Goal: Information Seeking & Learning: Learn about a topic

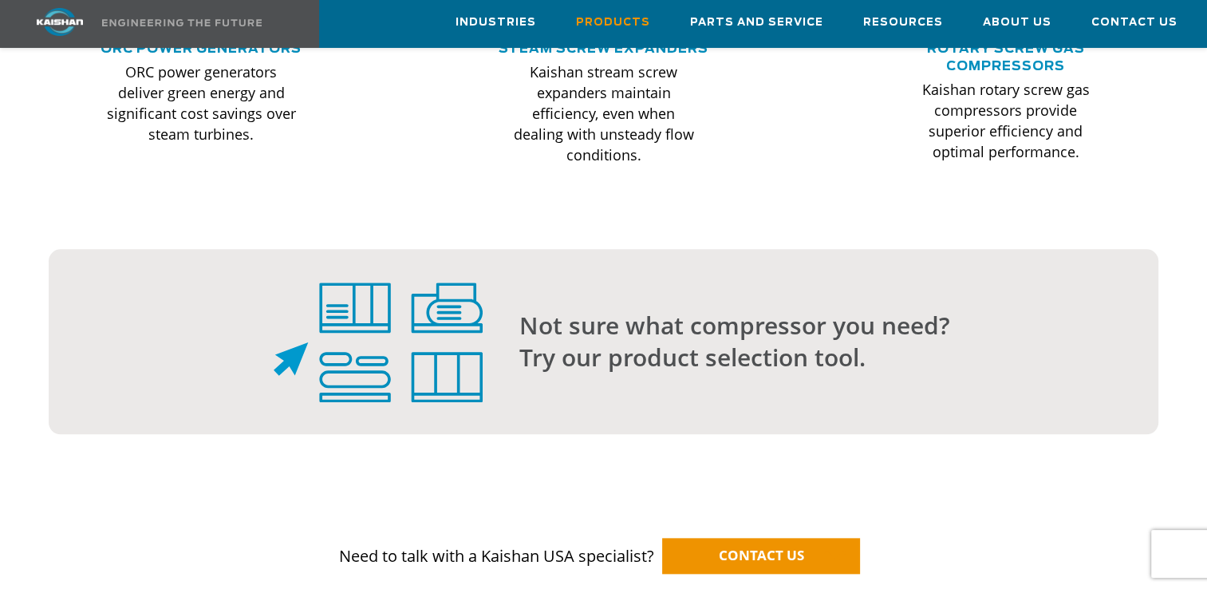
scroll to position [1605, 0]
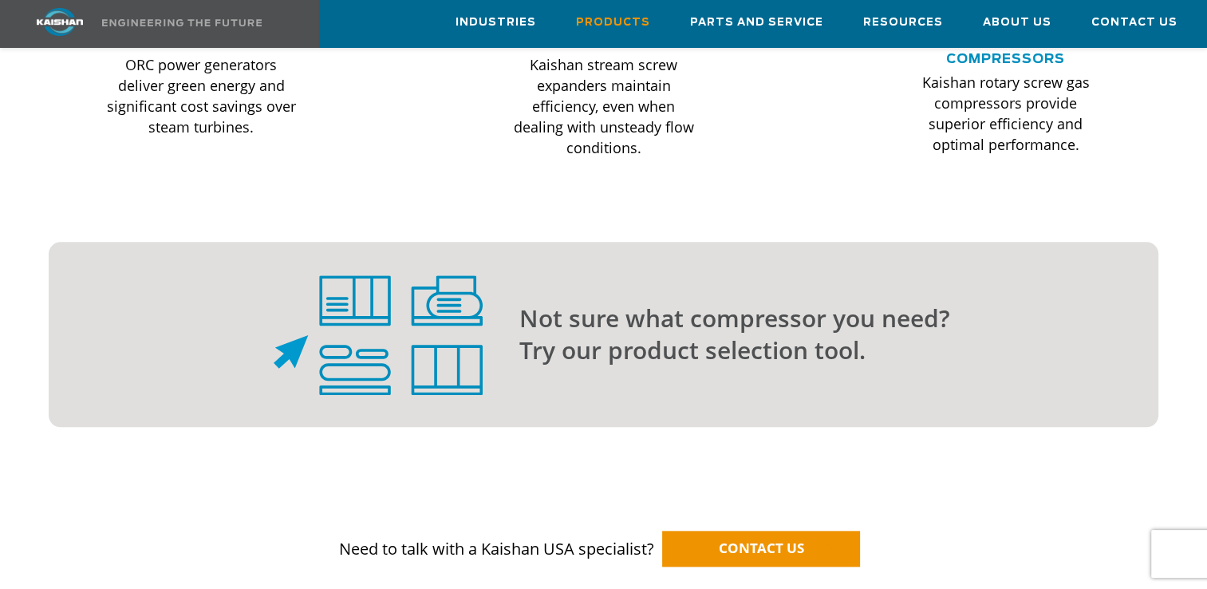
click at [626, 326] on p "Not sure what compressor you need? Try our product selection tool." at bounding box center [806, 334] width 575 height 64
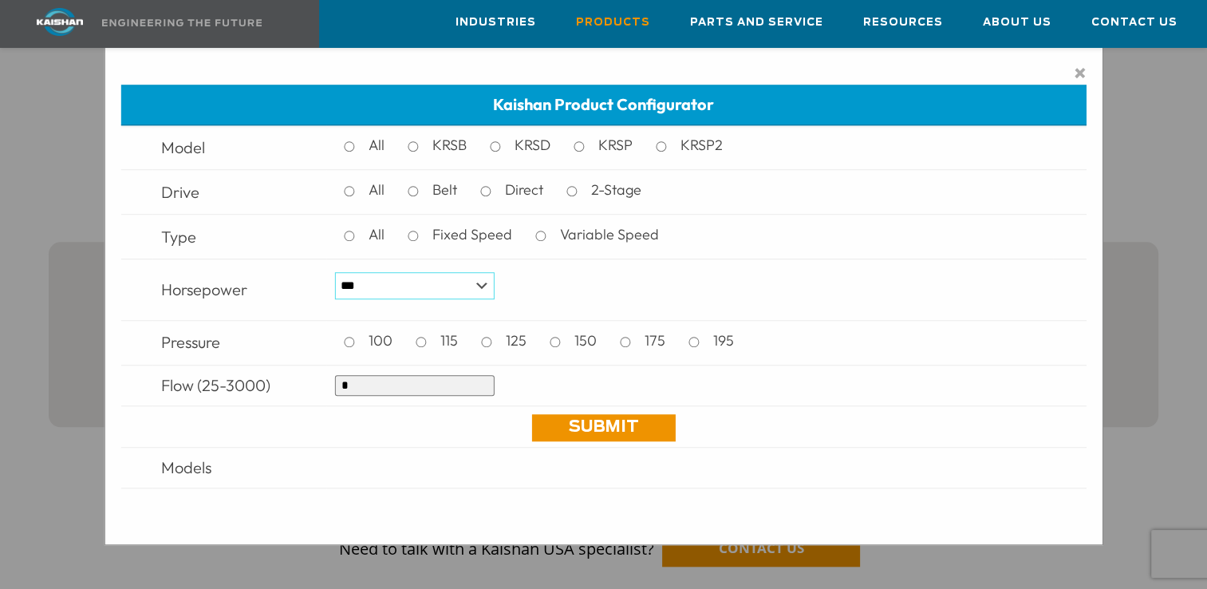
click at [483, 288] on select "*** * *** ** ** ** ** ** ** ** ** ** *** *** *** *** *** *** *** *** *** *** ***" at bounding box center [415, 285] width 160 height 27
click at [335, 273] on select "*** * *** ** ** ** ** ** ** ** ** ** *** *** *** *** *** *** *** *** *** *** ***" at bounding box center [415, 285] width 160 height 27
click at [600, 416] on link "Submit" at bounding box center [603, 427] width 144 height 27
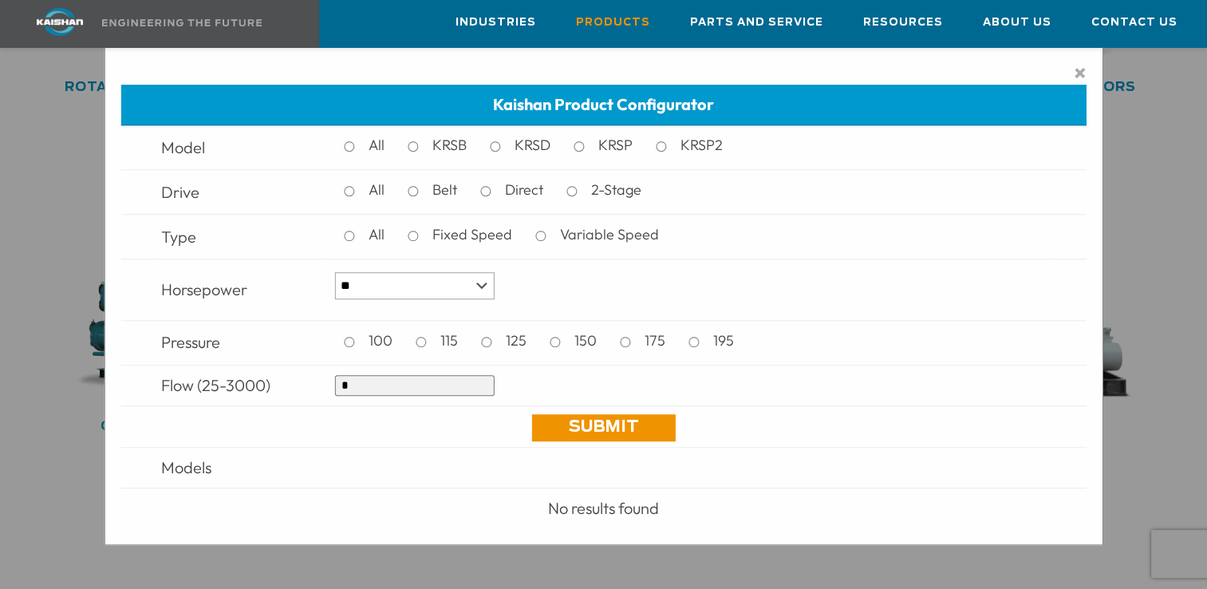
scroll to position [1206, 0]
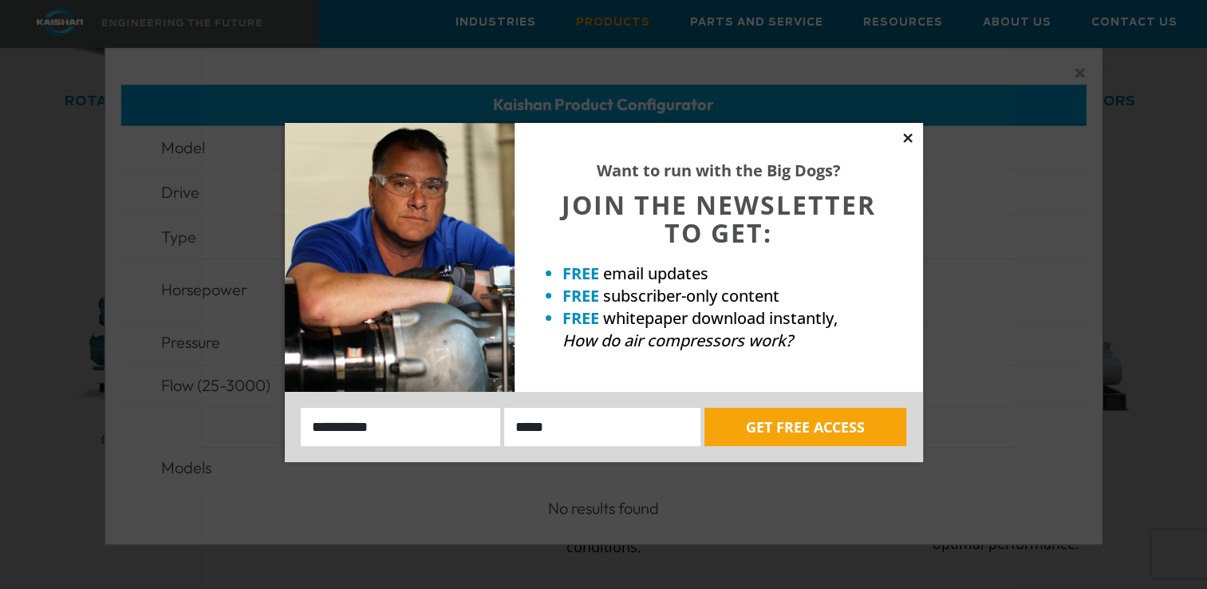
click at [910, 139] on icon at bounding box center [908, 138] width 14 height 14
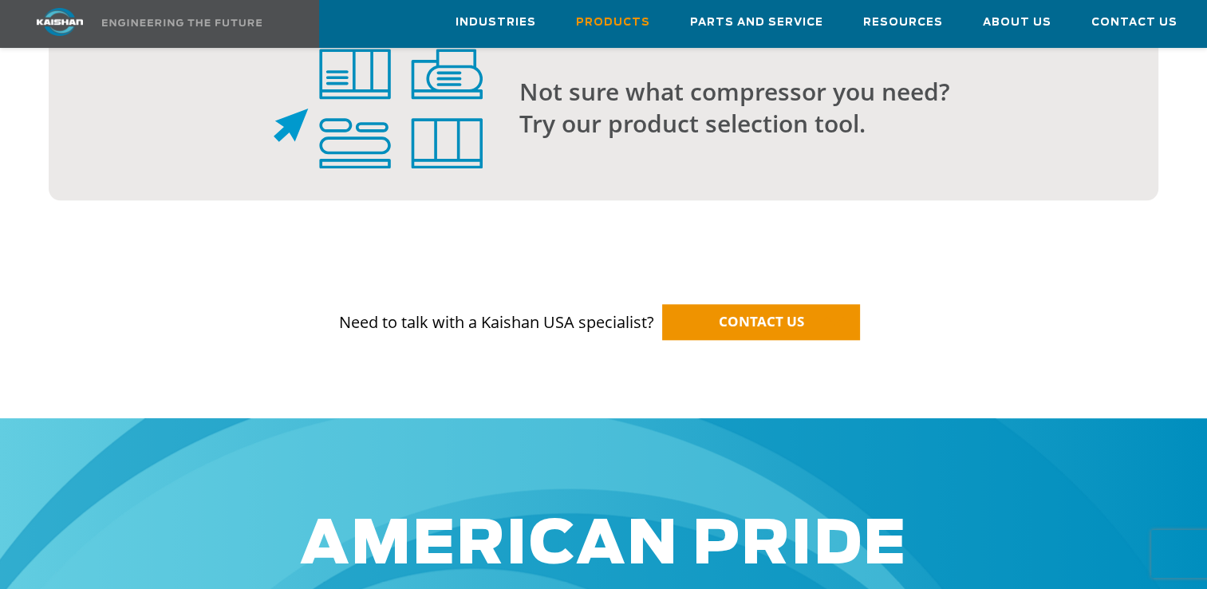
scroll to position [1832, 0]
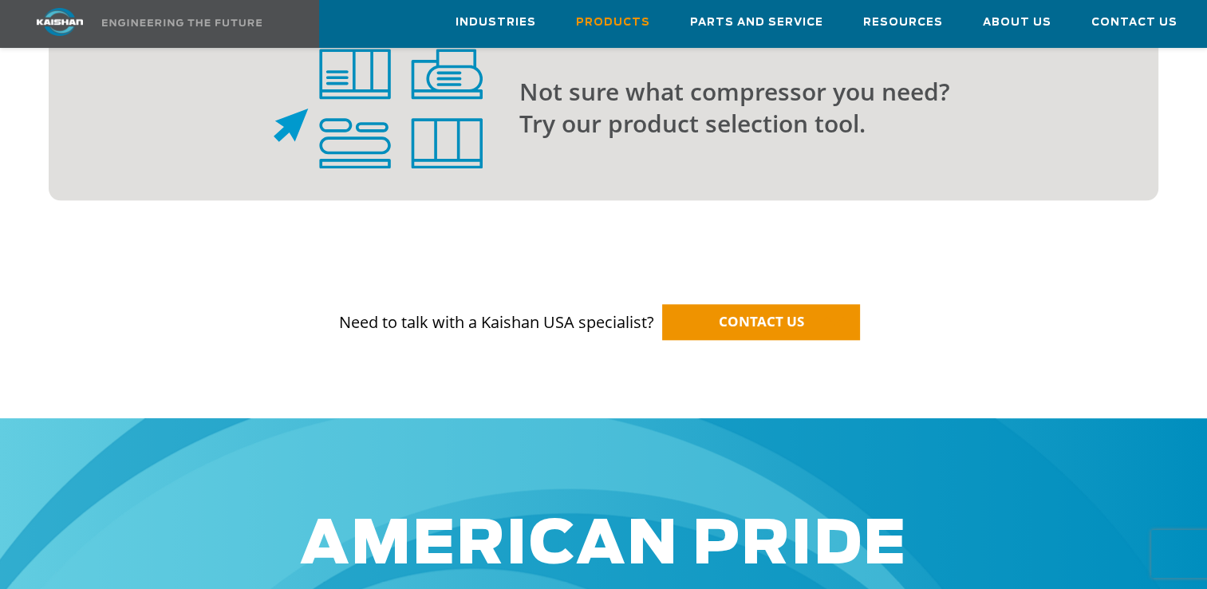
click at [412, 97] on img at bounding box center [378, 109] width 209 height 120
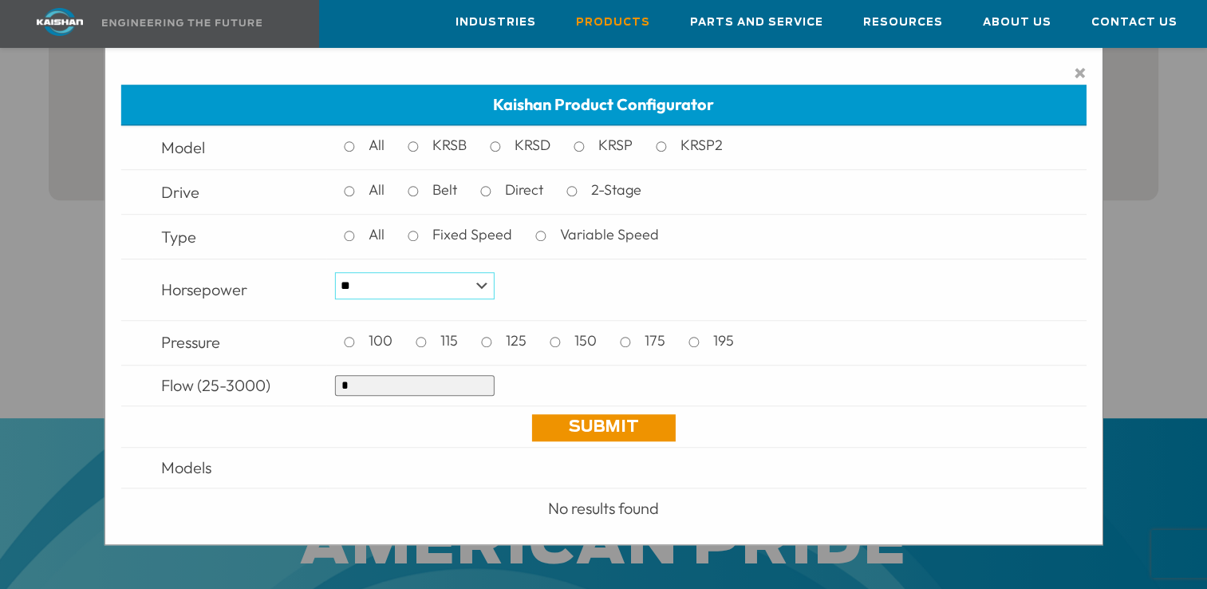
click at [482, 291] on select "*** * *** ** ** ** ** ** ** ** ** ** *** *** *** *** *** *** *** *** *** *** ***" at bounding box center [415, 285] width 160 height 27
select select "***"
click at [335, 273] on select "*** * *** ** ** ** ** ** ** ** ** ** *** *** *** *** *** *** *** *** *** *** ***" at bounding box center [415, 285] width 160 height 27
click at [388, 385] on input "*" at bounding box center [415, 385] width 160 height 21
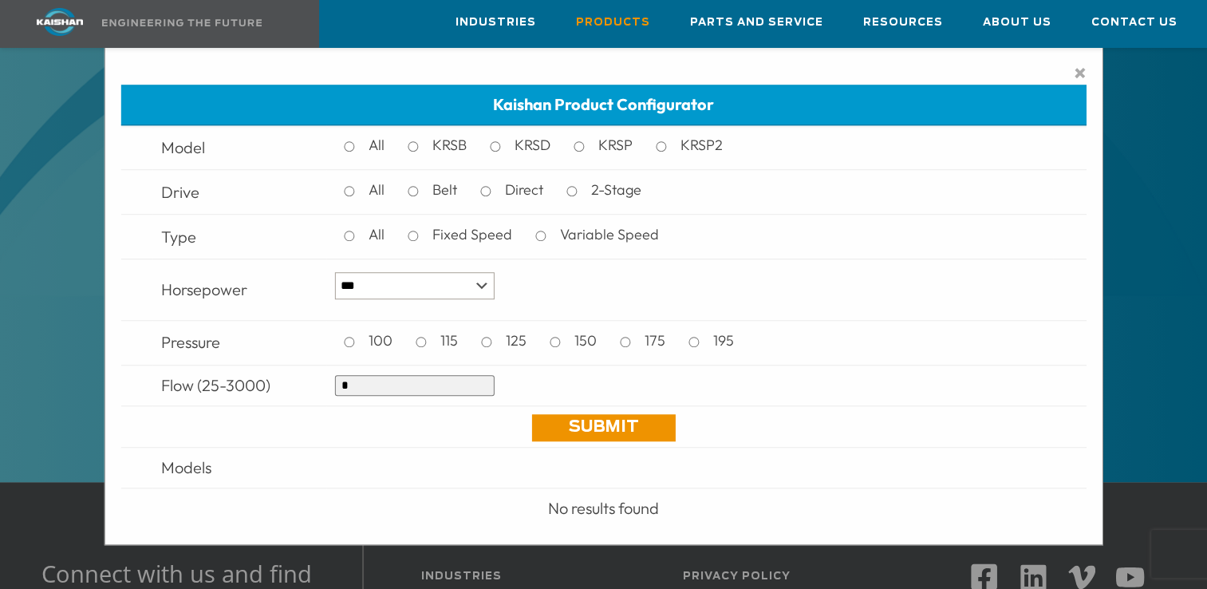
scroll to position [2346, 0]
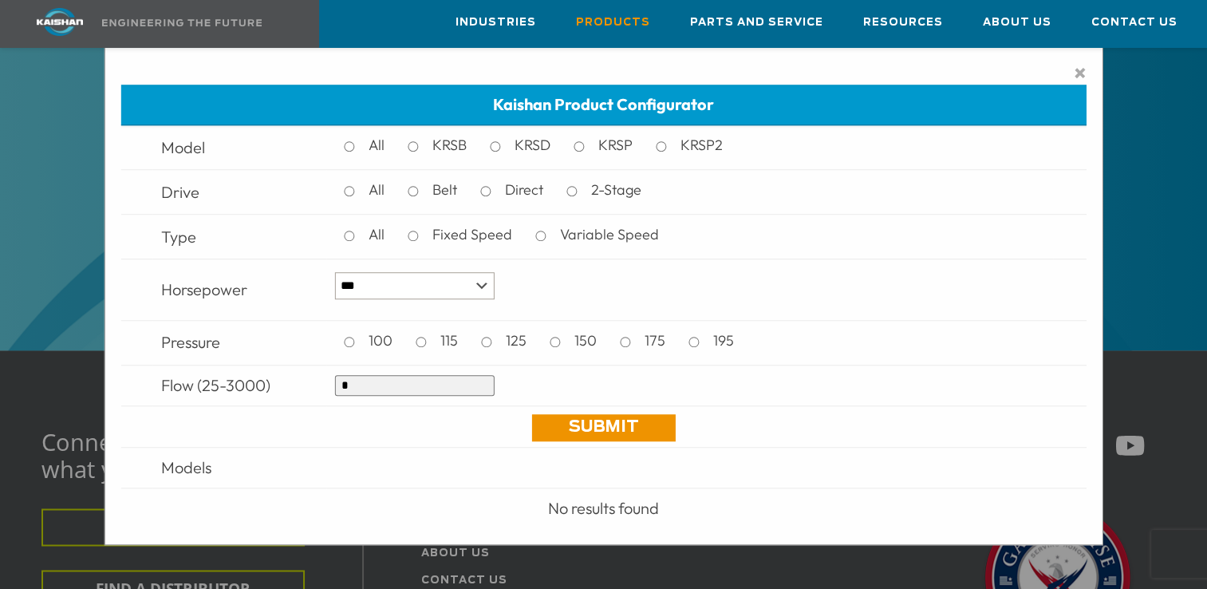
click at [388, 385] on input "*" at bounding box center [415, 385] width 160 height 21
type input "**"
click at [610, 435] on link "Submit" at bounding box center [603, 427] width 144 height 27
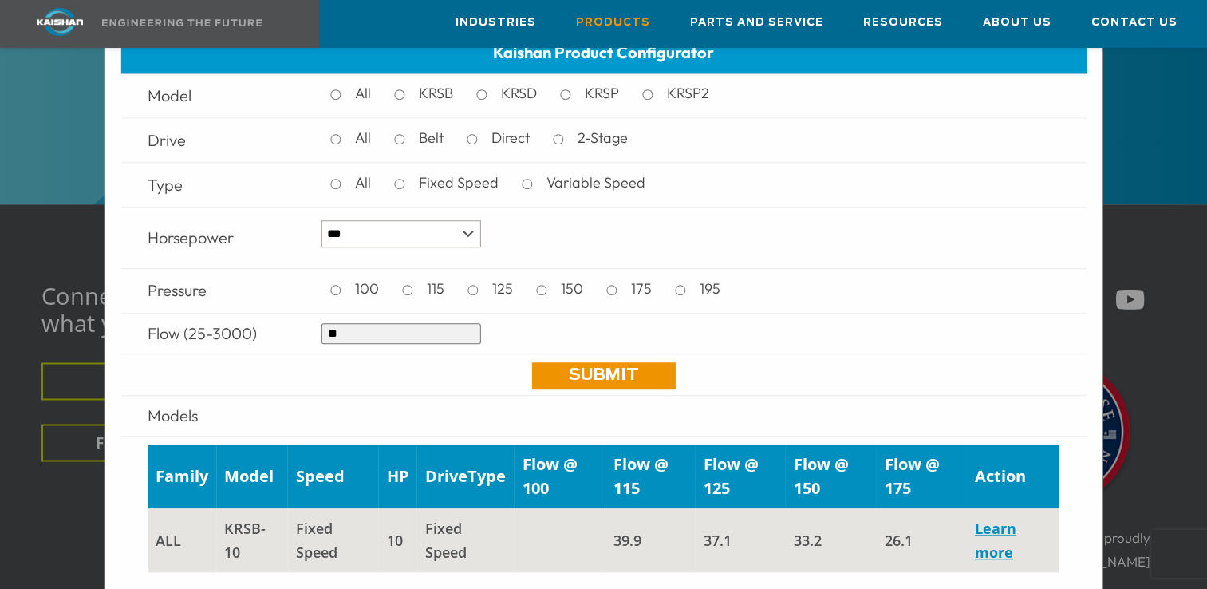
scroll to position [6, 0]
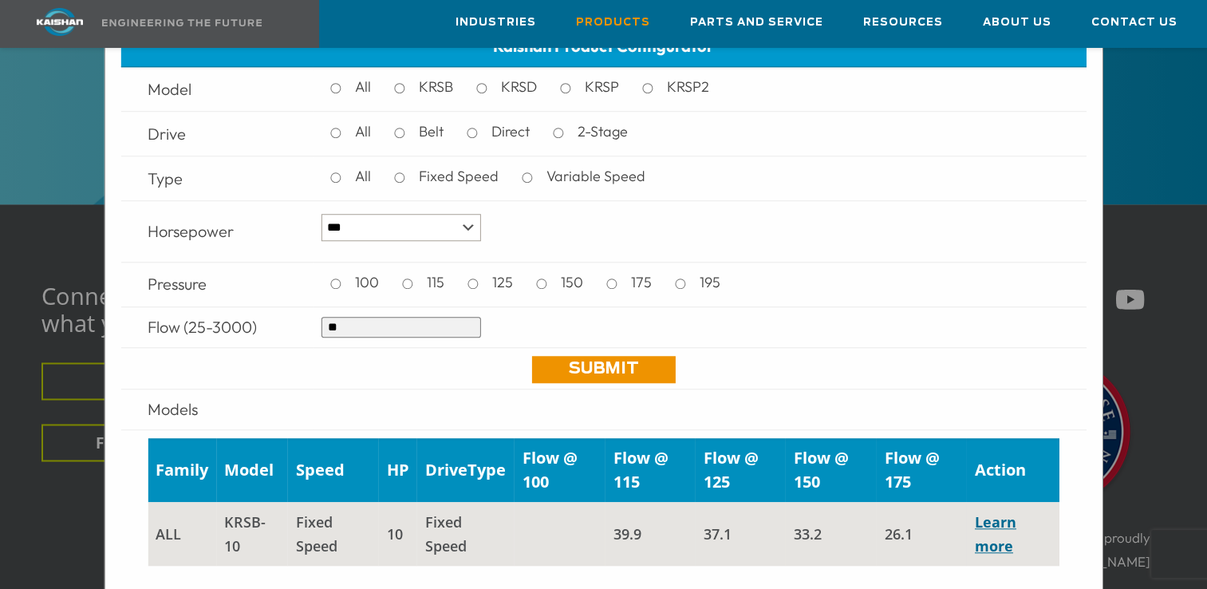
click at [993, 525] on link "Learn more" at bounding box center [995, 533] width 41 height 43
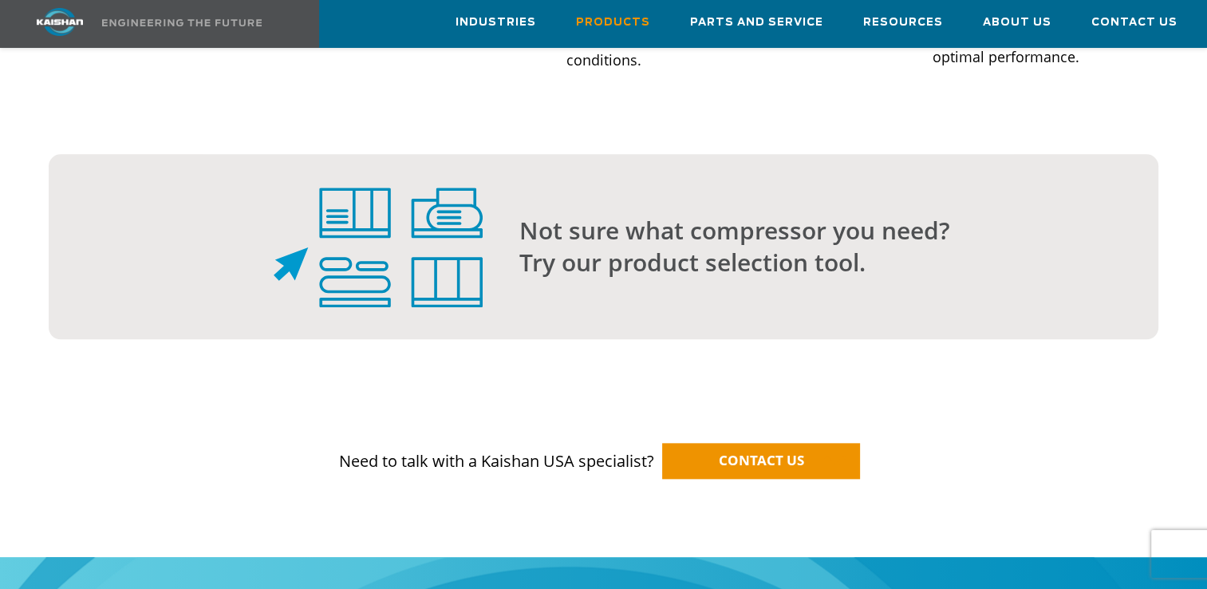
scroll to position [1691, 0]
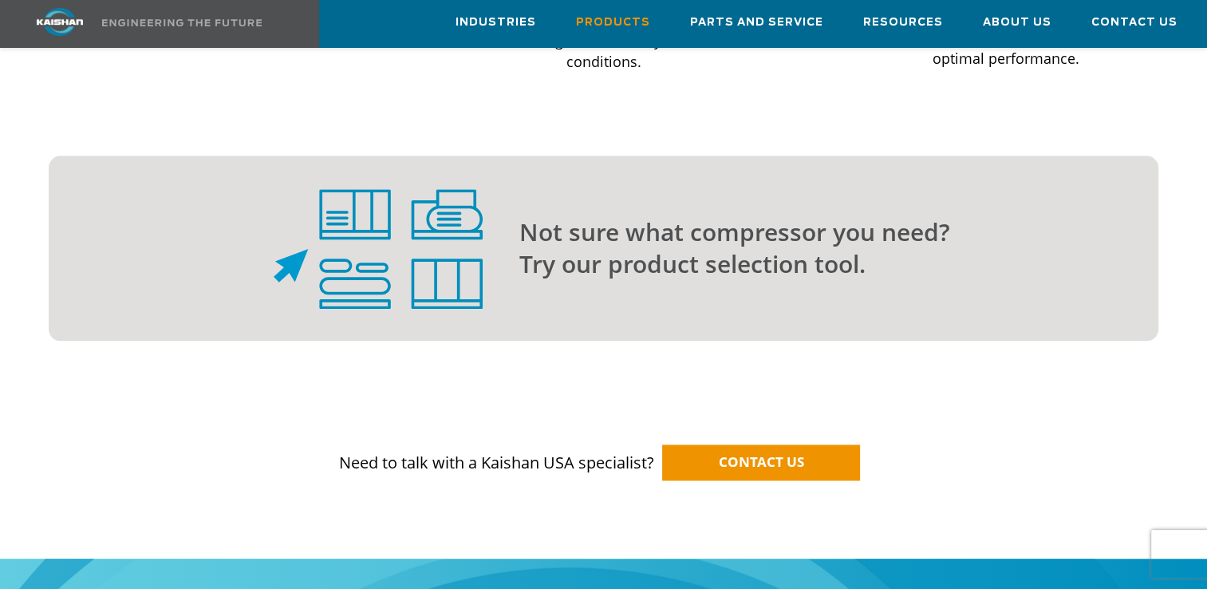
click at [449, 243] on img at bounding box center [378, 249] width 209 height 120
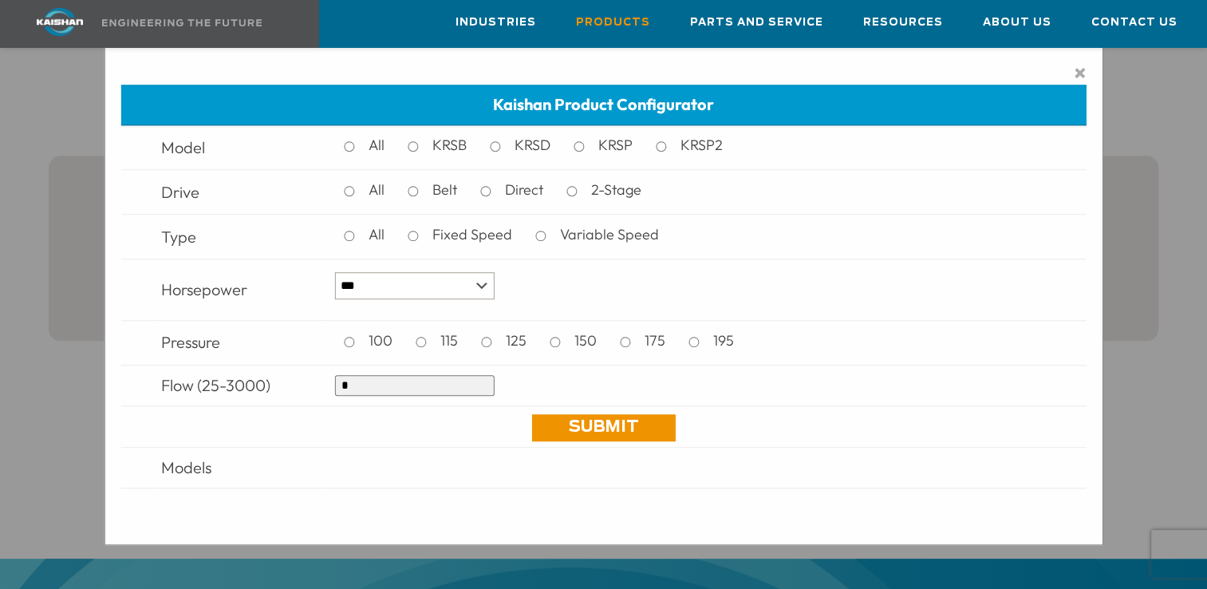
click at [412, 381] on input "*" at bounding box center [415, 385] width 160 height 21
click at [416, 382] on input "*" at bounding box center [415, 385] width 160 height 21
type input "**"
click at [571, 423] on link "Submit" at bounding box center [603, 427] width 144 height 27
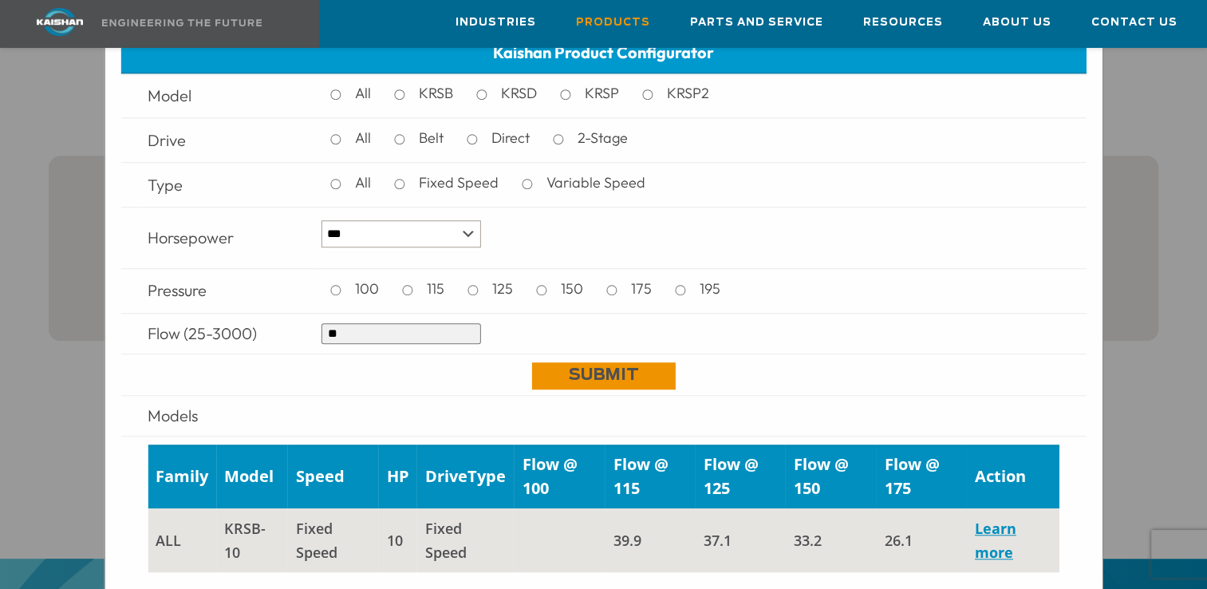
scroll to position [6, 0]
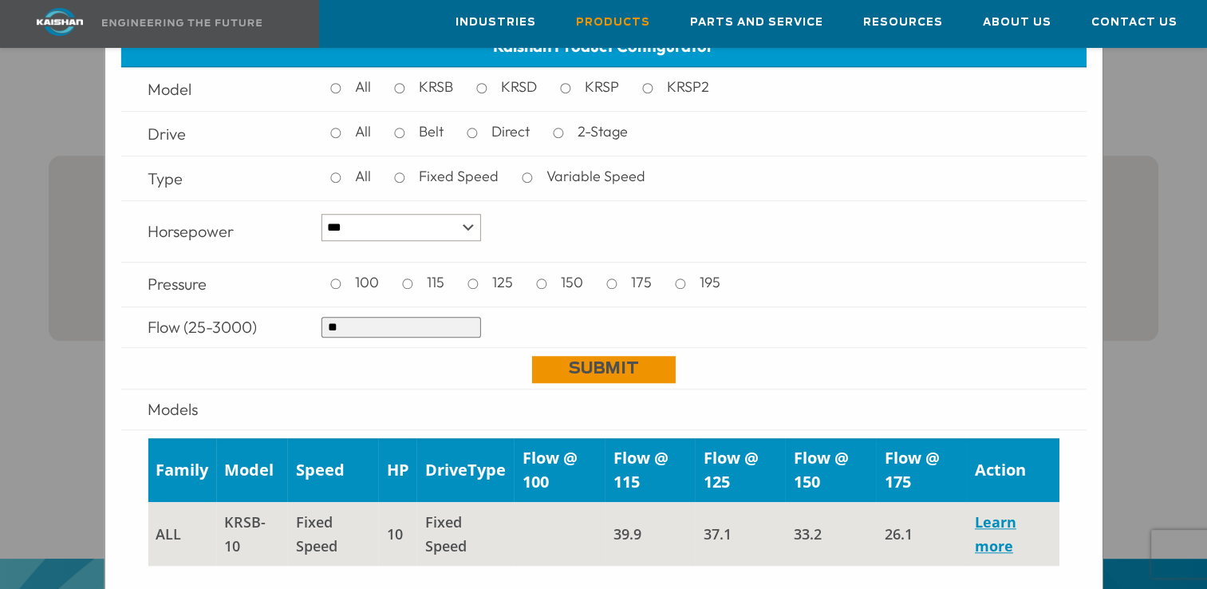
click at [567, 365] on link "Submit" at bounding box center [603, 369] width 144 height 27
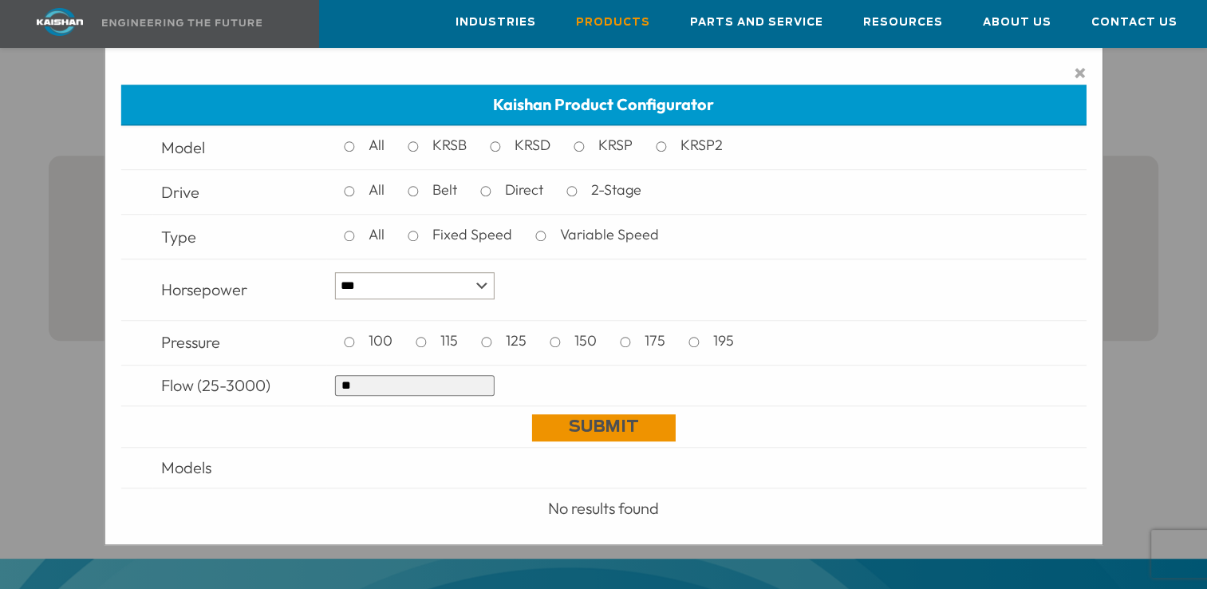
click at [616, 440] on link "Submit" at bounding box center [603, 427] width 144 height 27
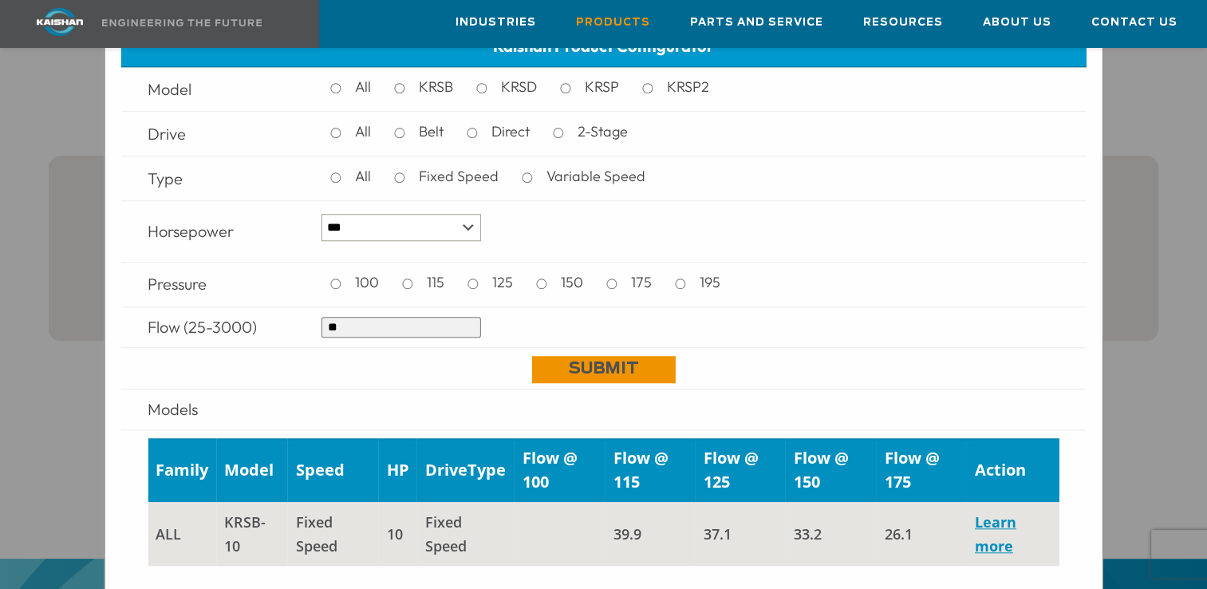
scroll to position [6, 0]
drag, startPoint x: 247, startPoint y: 544, endPoint x: 224, endPoint y: 511, distance: 40.7
click at [224, 511] on td "KRSB-10" at bounding box center [252, 534] width 72 height 64
copy td "KRSB-10"
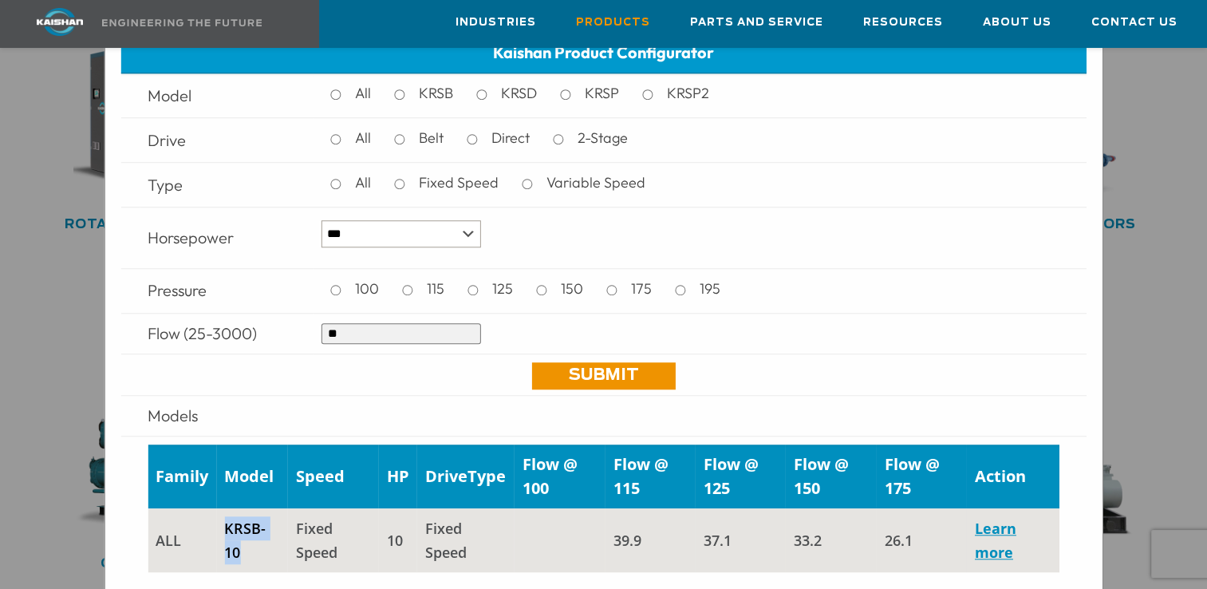
scroll to position [1072, 0]
click at [66, 16] on img at bounding box center [60, 22] width 120 height 28
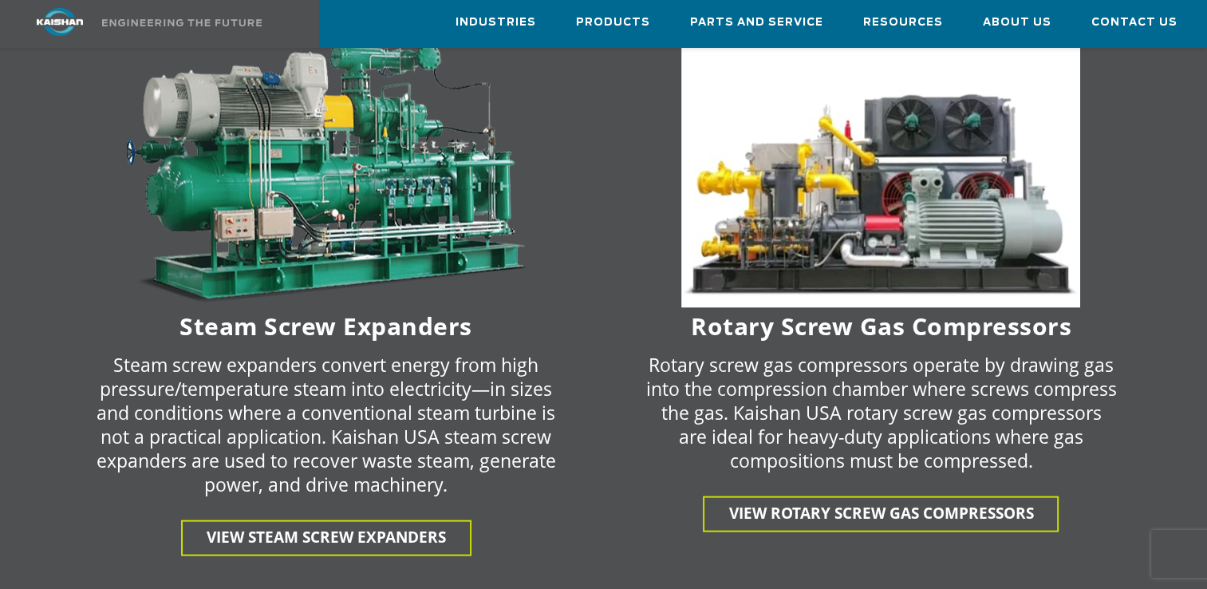
scroll to position [3379, 0]
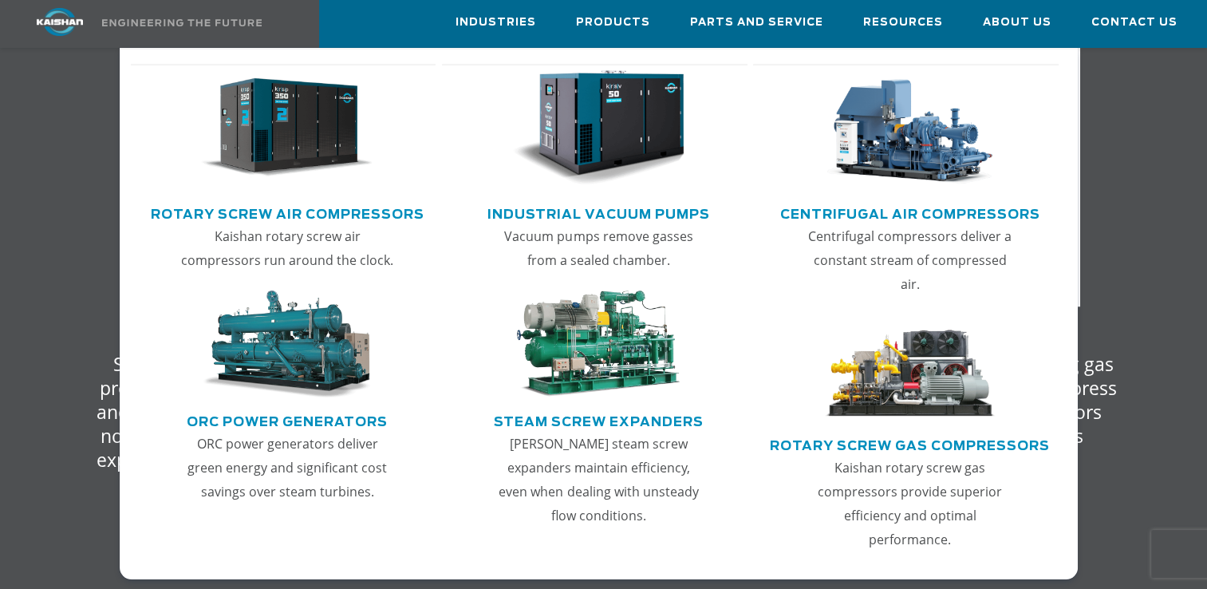
click at [341, 222] on link "Rotary Screw Air Compressors" at bounding box center [288, 212] width 274 height 24
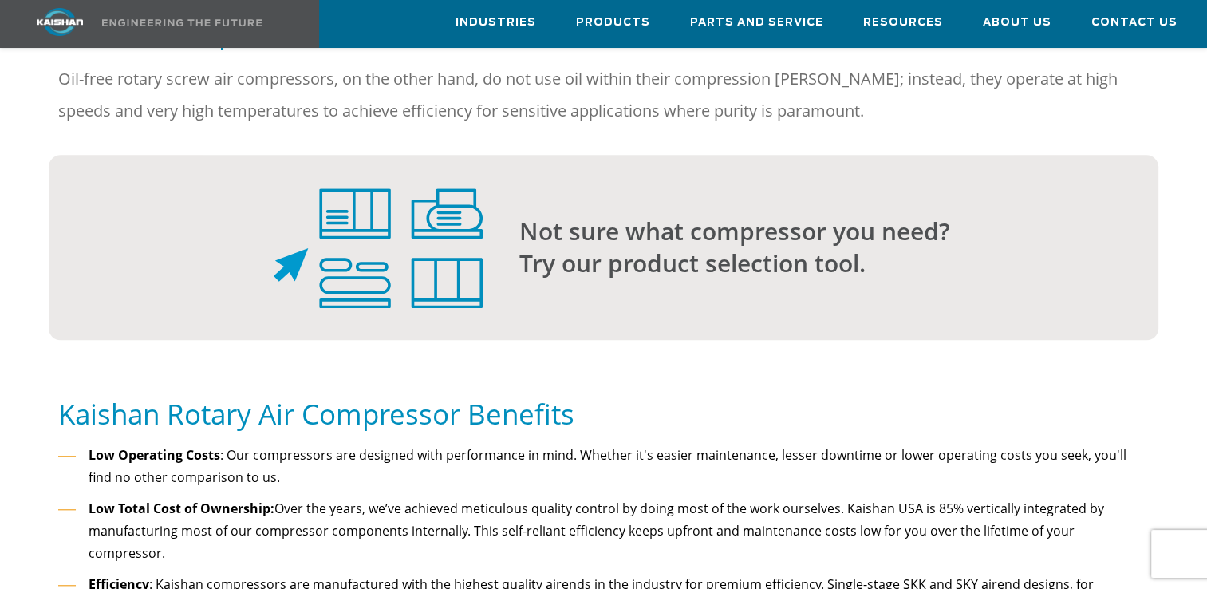
scroll to position [1363, 0]
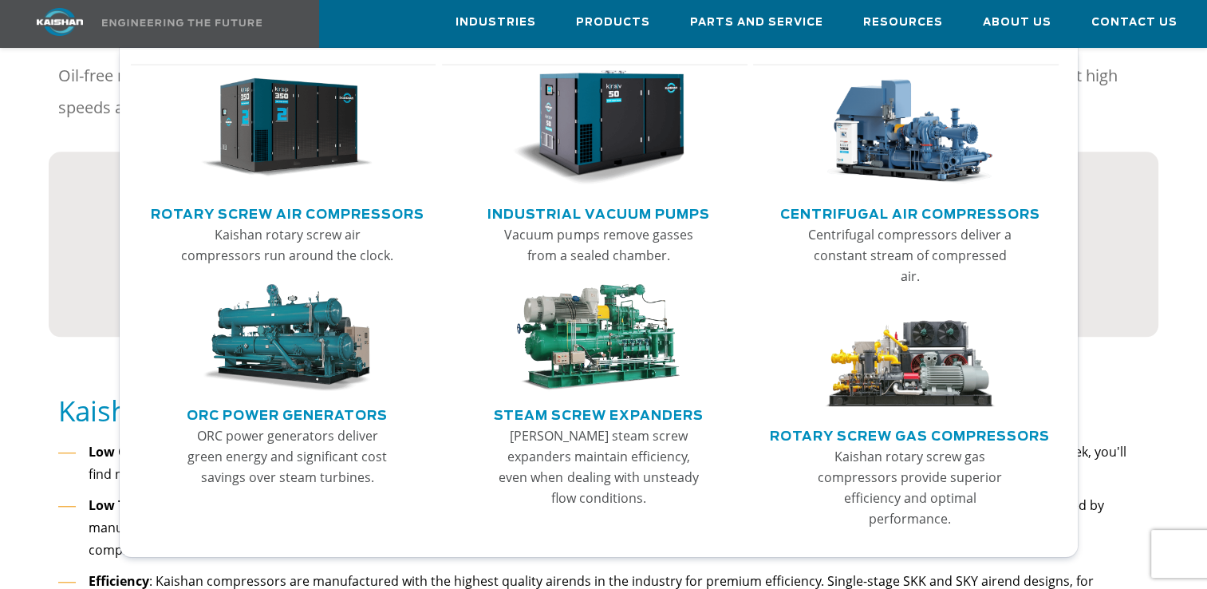
click at [325, 212] on link "Rotary Screw Air Compressors" at bounding box center [288, 212] width 274 height 24
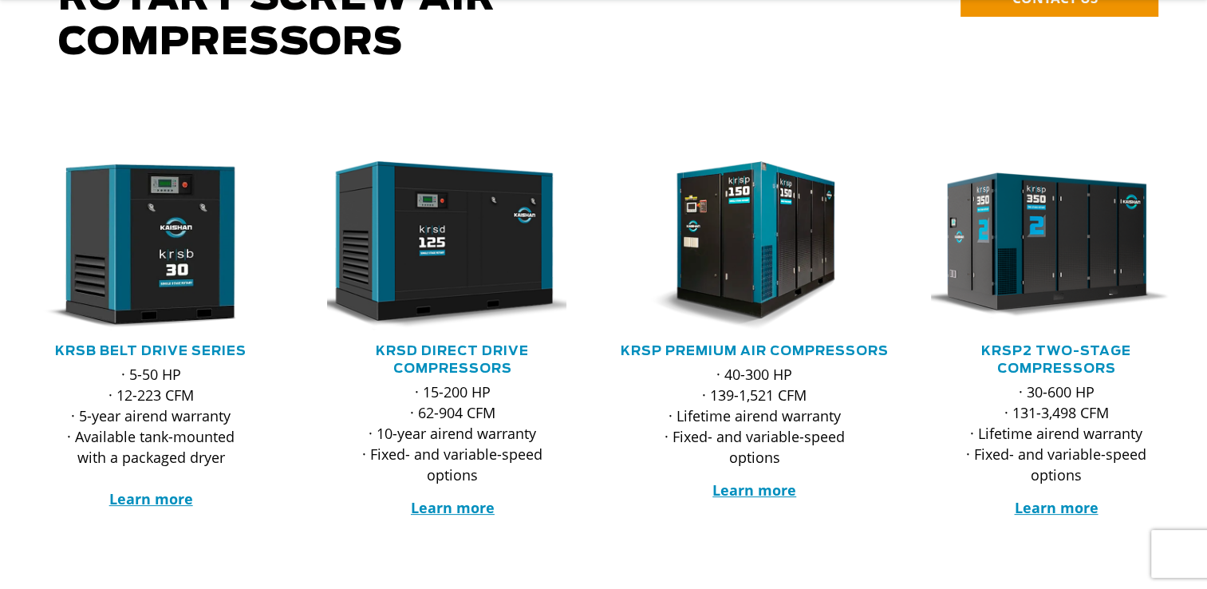
scroll to position [215, 0]
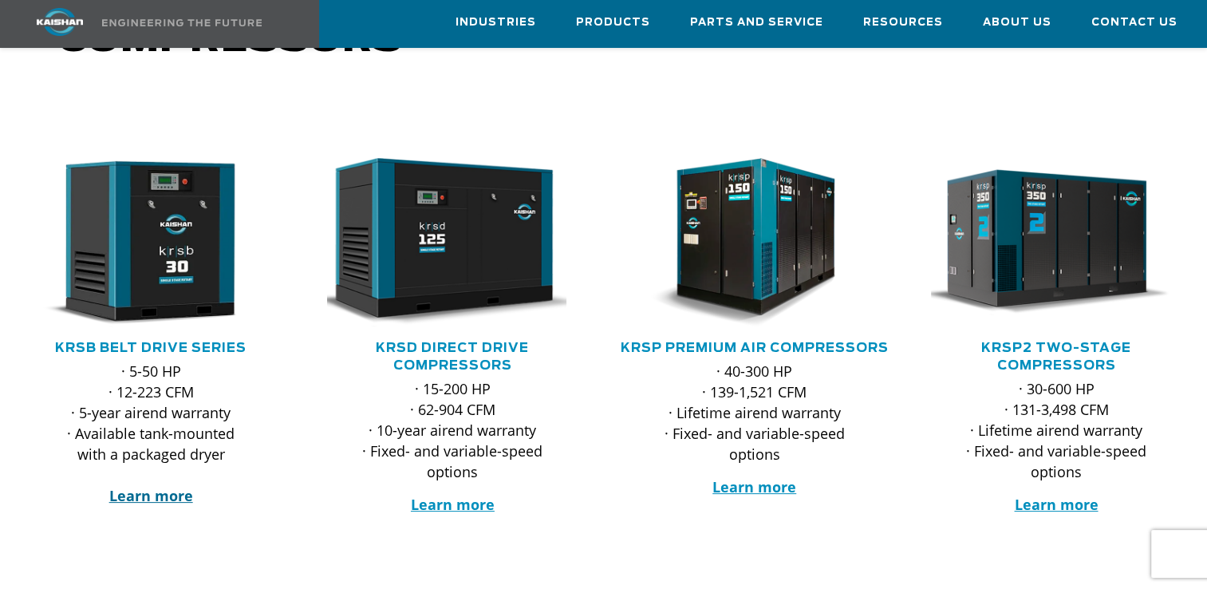
click at [140, 486] on strong "Learn more" at bounding box center [151, 495] width 84 height 19
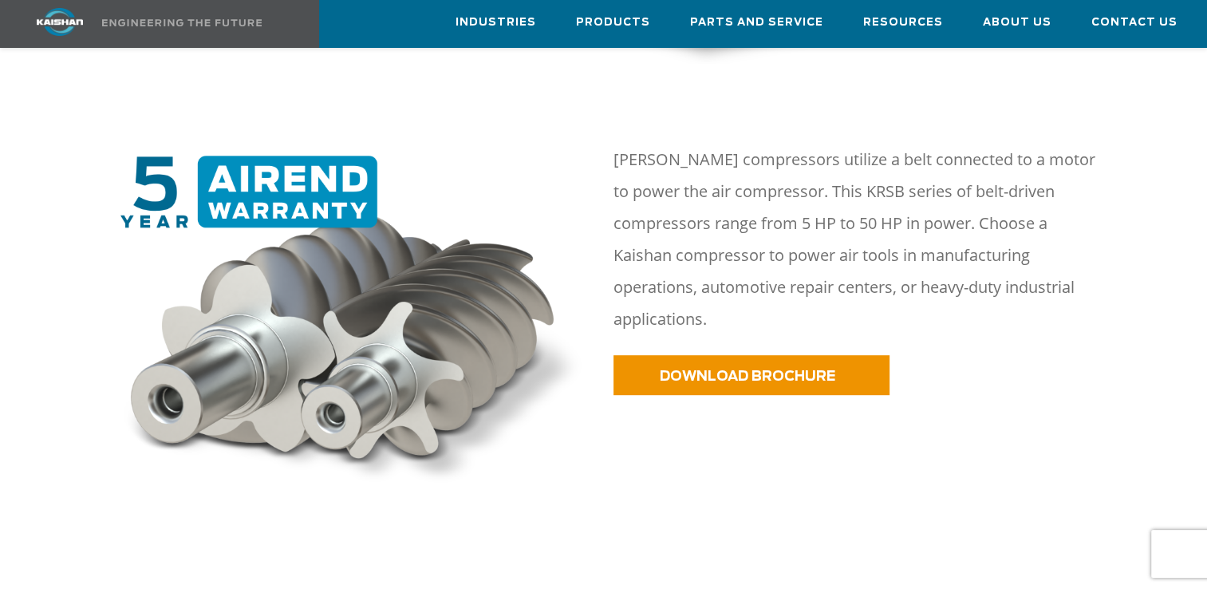
scroll to position [750, 0]
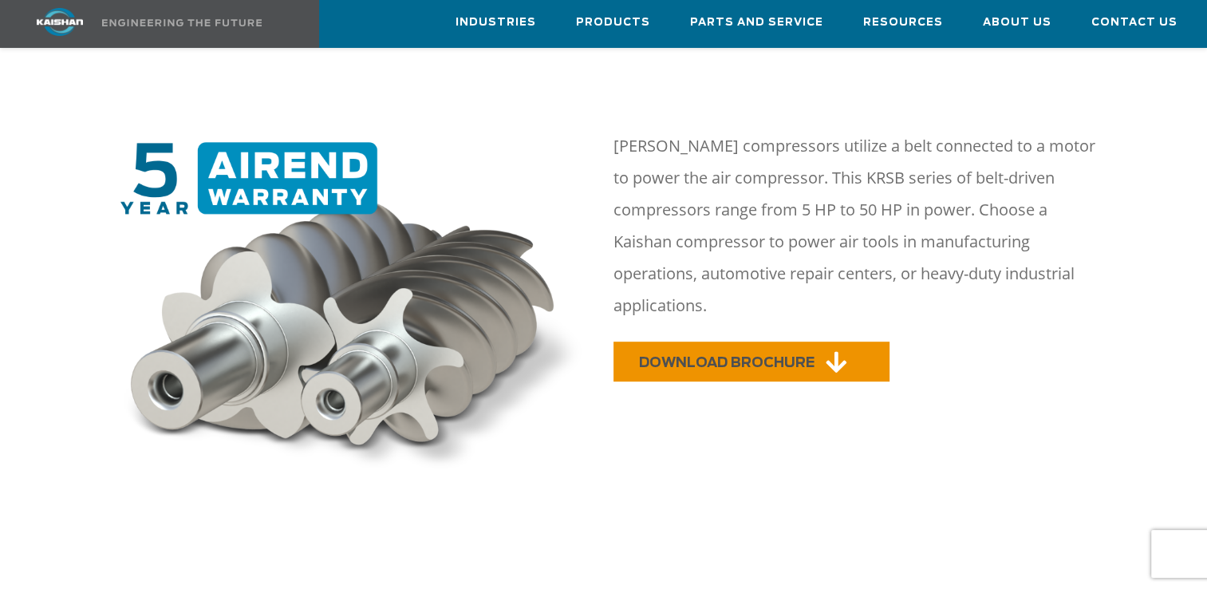
click at [772, 356] on span "DOWNLOAD BROCHURE" at bounding box center [727, 363] width 176 height 14
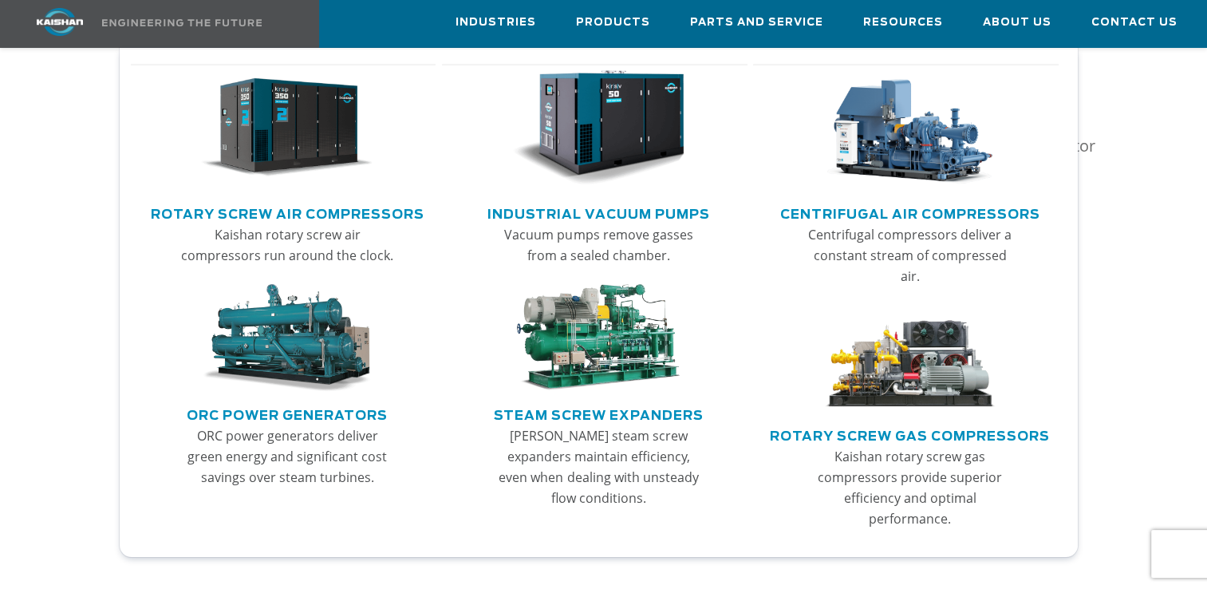
click at [241, 209] on link "Rotary Screw Air Compressors" at bounding box center [288, 212] width 274 height 24
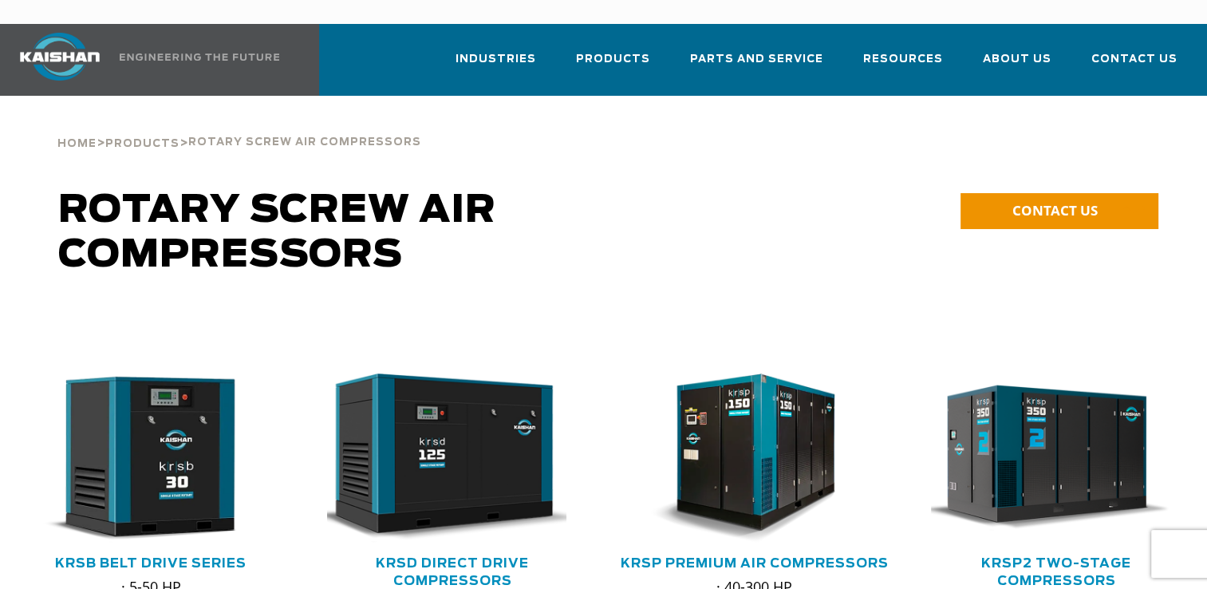
click at [65, 33] on img at bounding box center [60, 57] width 120 height 48
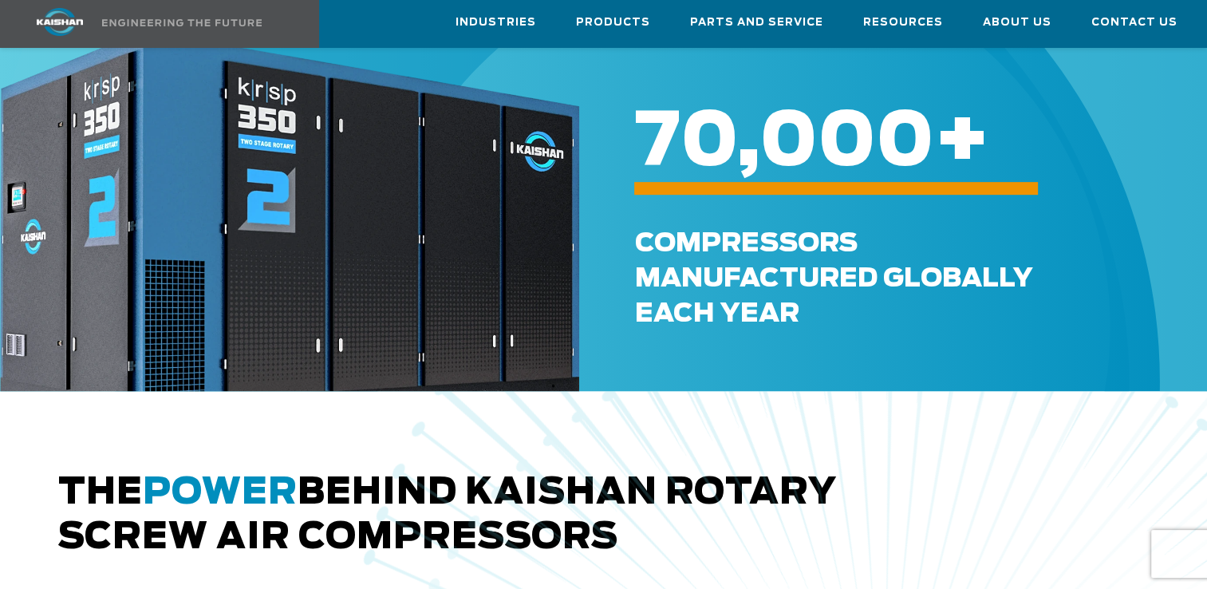
scroll to position [256, 0]
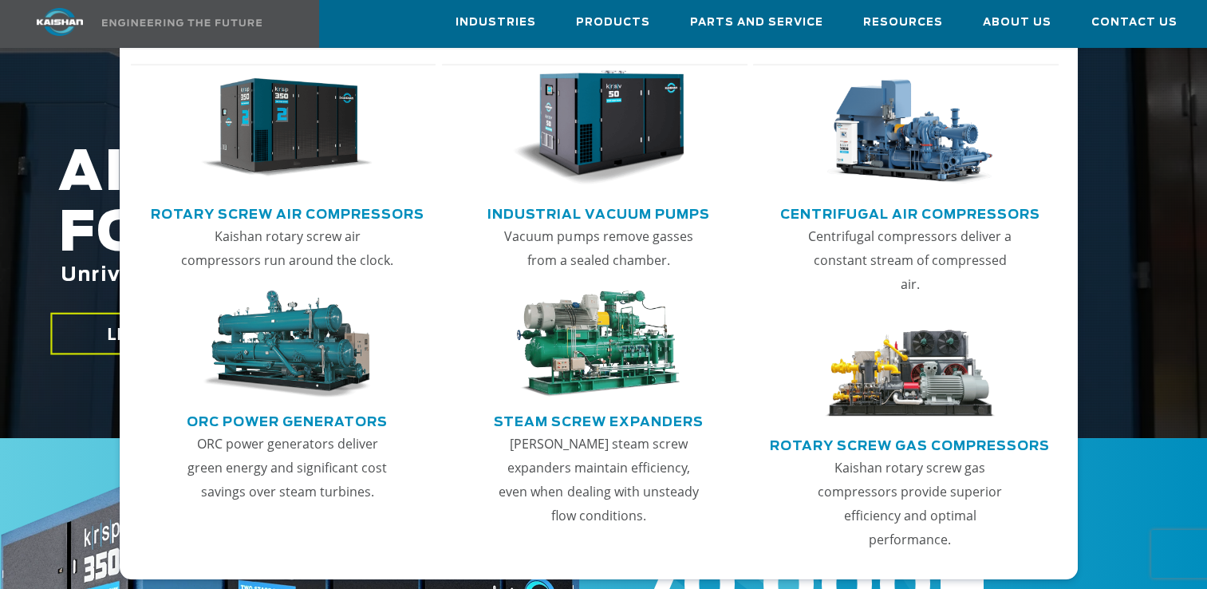
click at [270, 209] on link "Rotary Screw Air Compressors" at bounding box center [288, 212] width 274 height 24
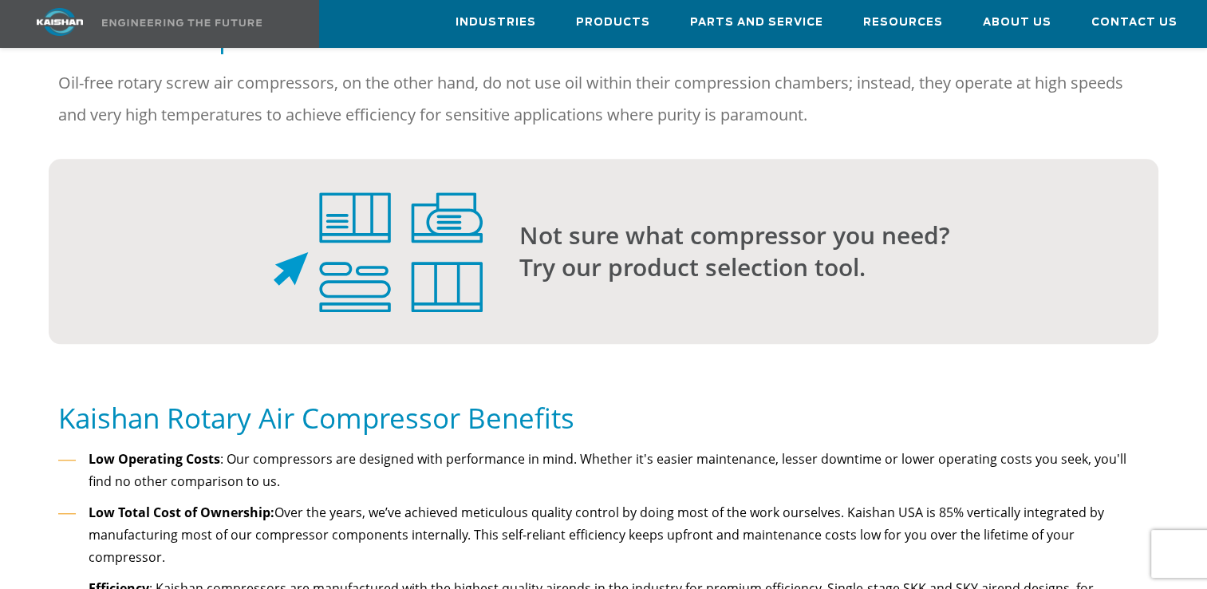
scroll to position [1375, 0]
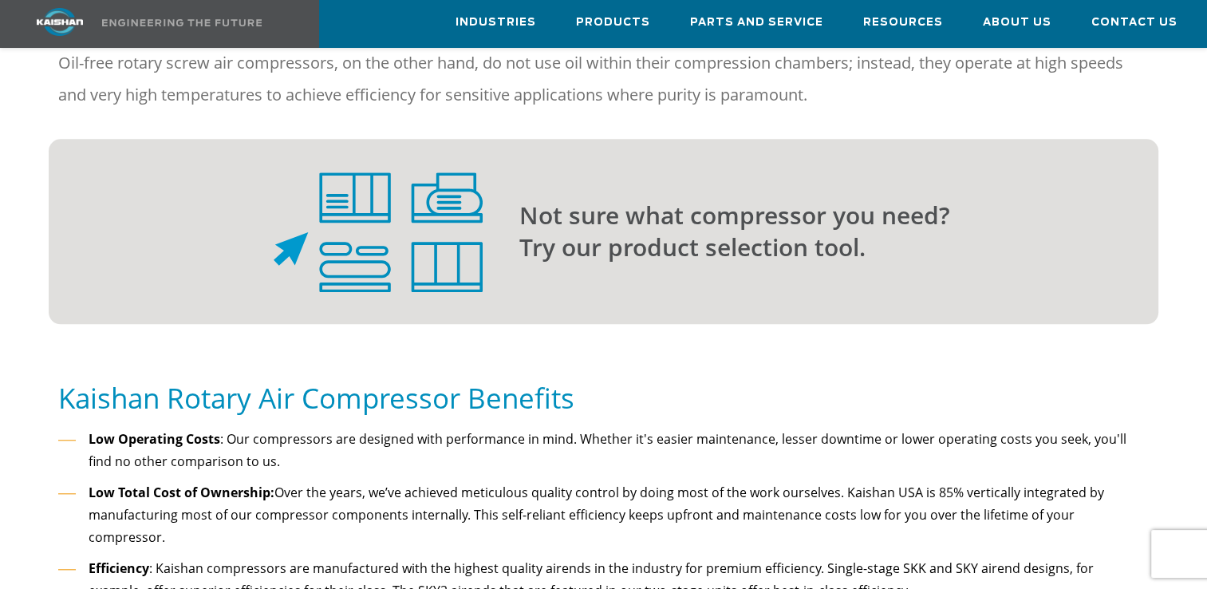
click at [377, 210] on img at bounding box center [378, 232] width 209 height 120
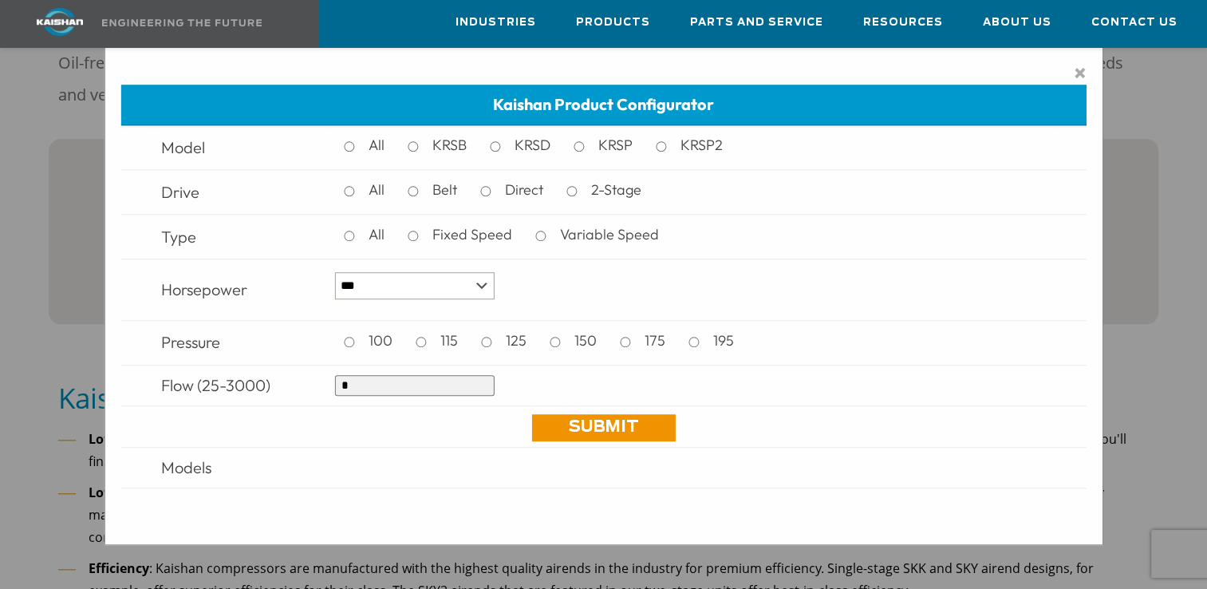
click at [399, 381] on input "*" at bounding box center [415, 385] width 160 height 21
type input "**"
click at [602, 420] on link "Submit" at bounding box center [603, 427] width 144 height 27
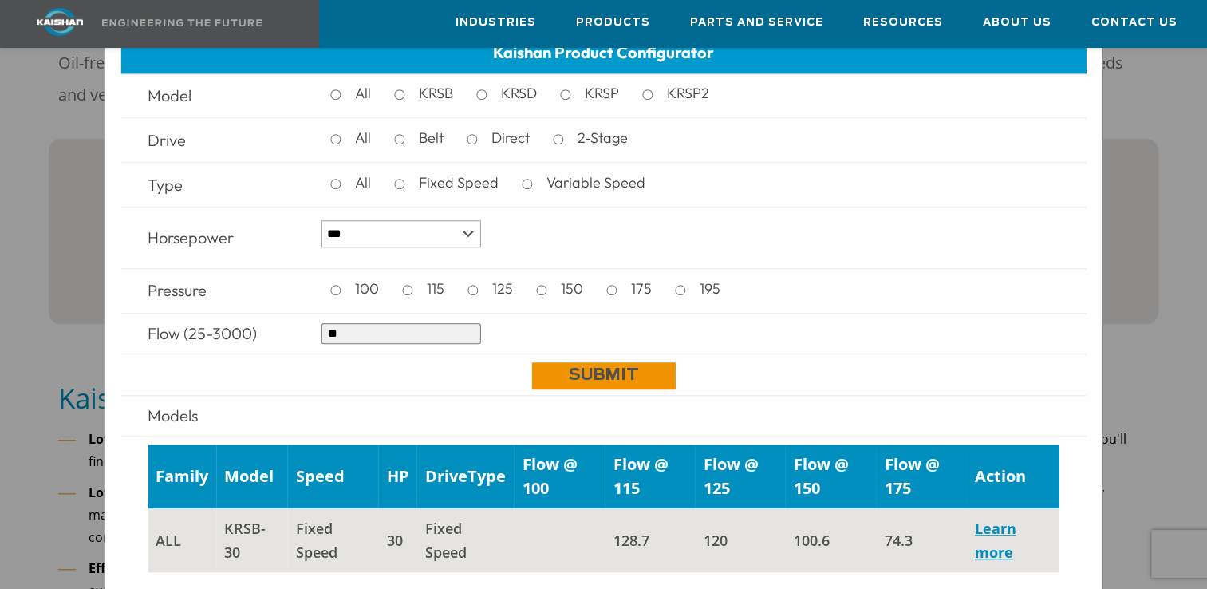
scroll to position [6, 0]
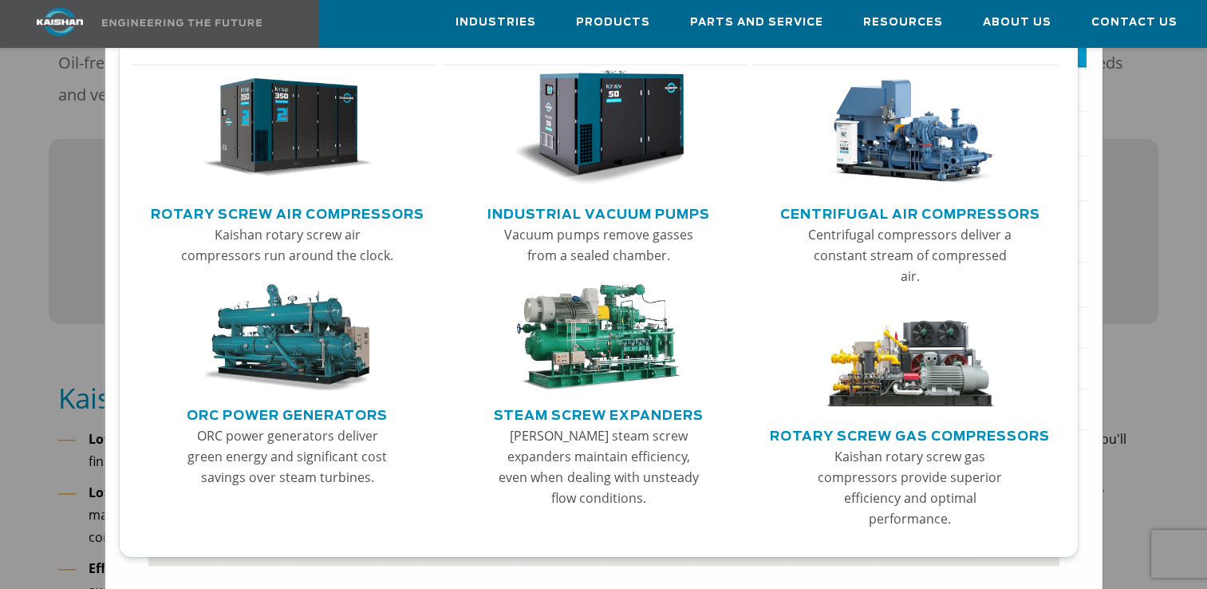
click at [358, 217] on link "Rotary Screw Air Compressors" at bounding box center [288, 212] width 274 height 24
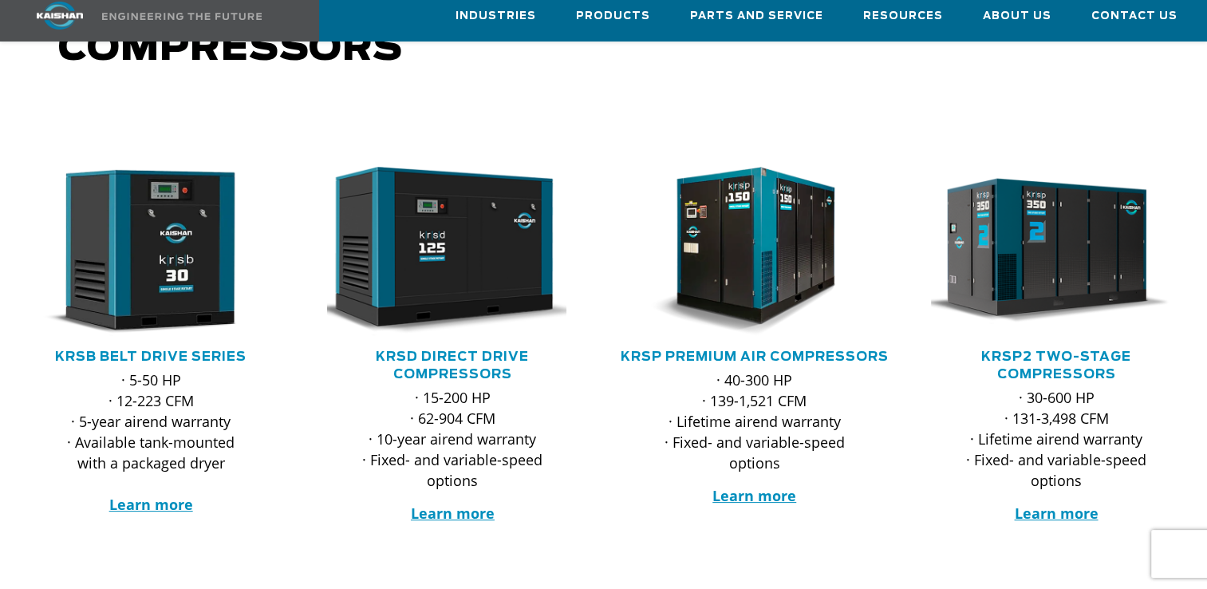
scroll to position [214, 0]
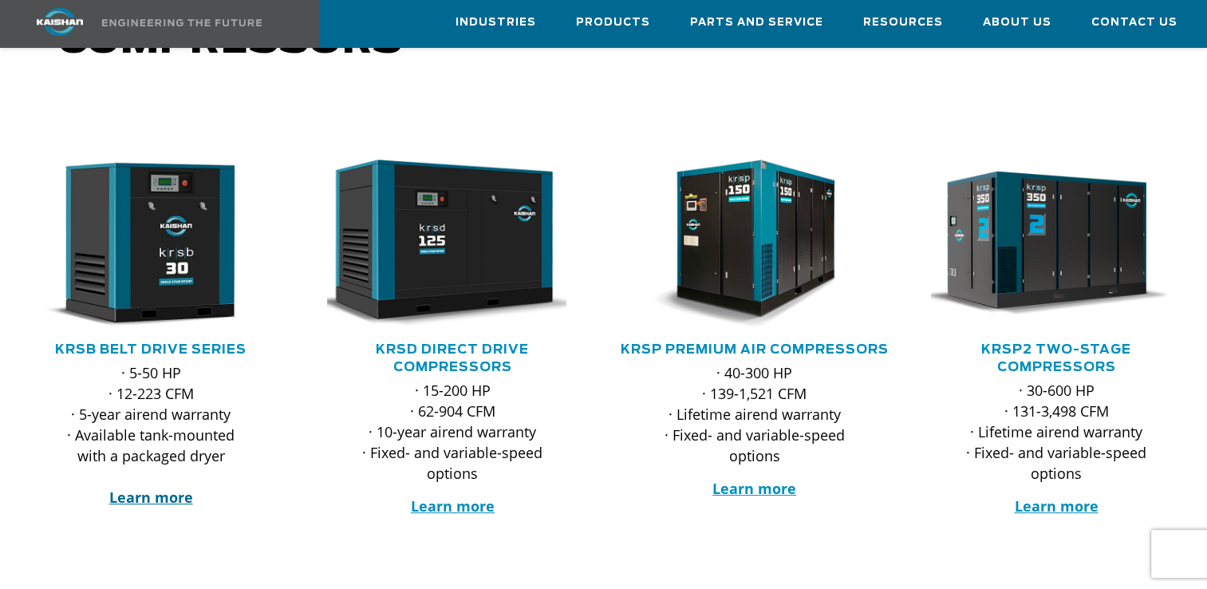
click at [150, 487] on strong "Learn more" at bounding box center [151, 496] width 84 height 19
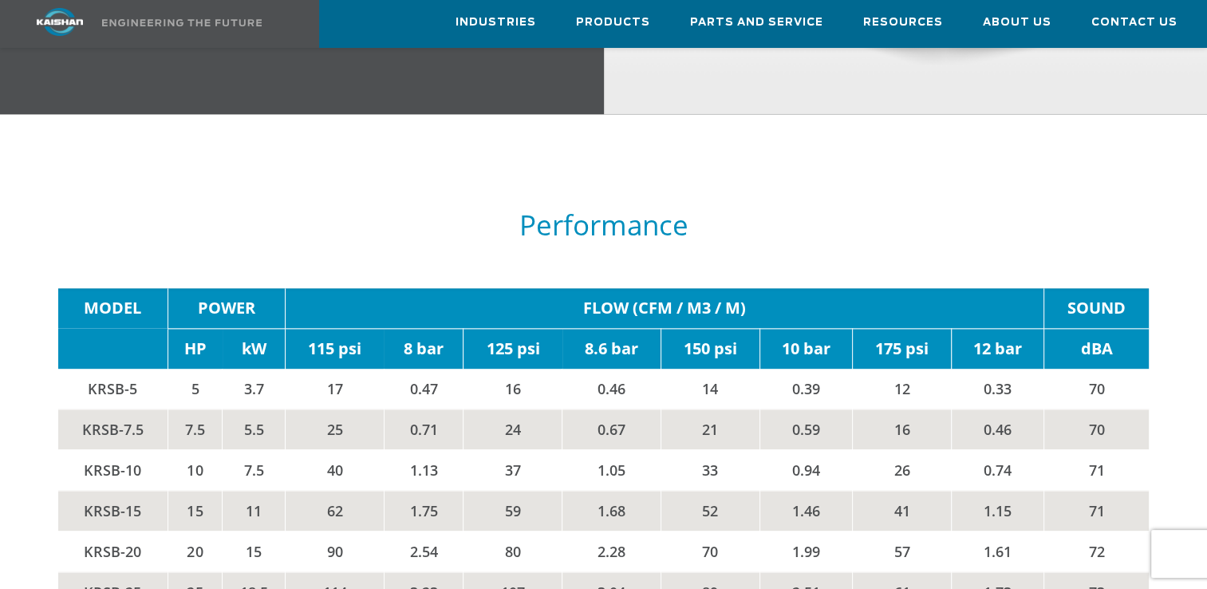
scroll to position [2282, 0]
